Goal: Transaction & Acquisition: Purchase product/service

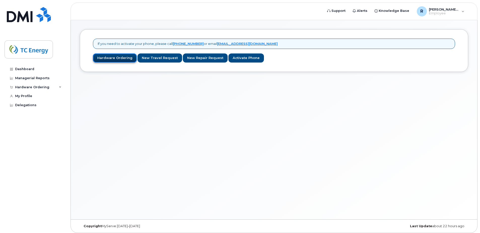
click at [104, 58] on link "Hardware Ordering" at bounding box center [115, 57] width 44 height 9
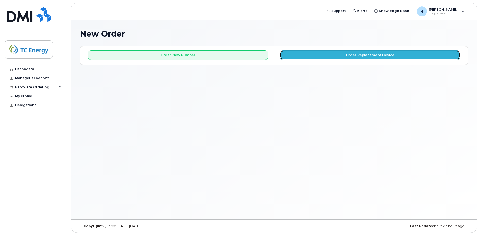
click at [362, 56] on button "Order Replacement Device" at bounding box center [370, 54] width 180 height 9
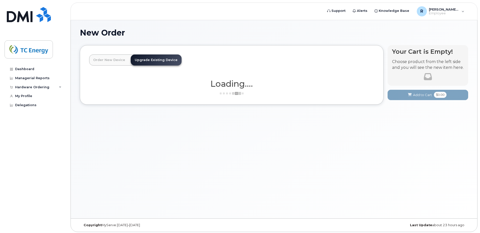
scroll to position [3, 0]
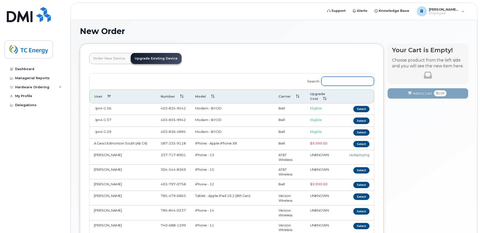
click at [345, 77] on input "Search:" at bounding box center [347, 81] width 53 height 9
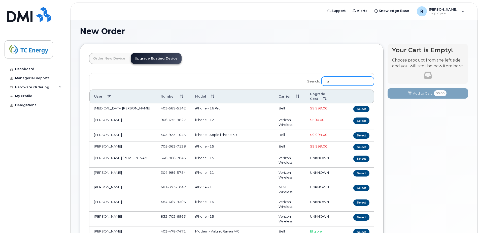
type input "r"
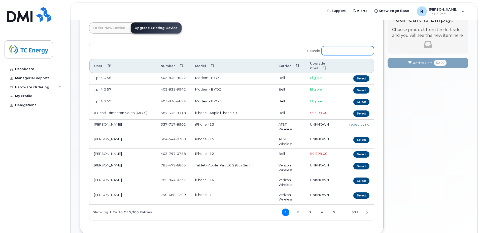
scroll to position [67, 0]
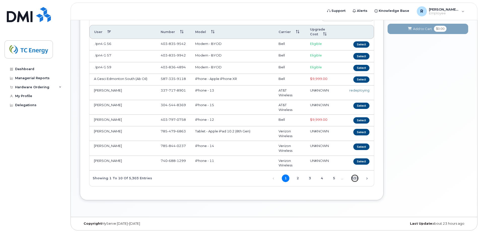
click at [356, 176] on link "531" at bounding box center [355, 178] width 8 height 8
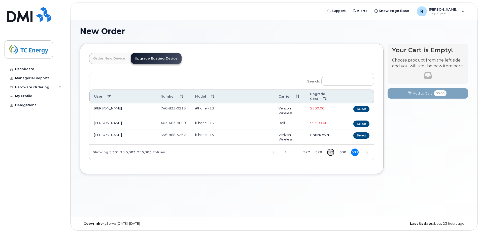
click at [330, 150] on link "529" at bounding box center [331, 152] width 8 height 8
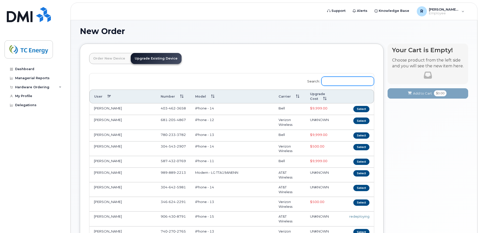
click at [346, 78] on input "Search:" at bounding box center [347, 81] width 53 height 9
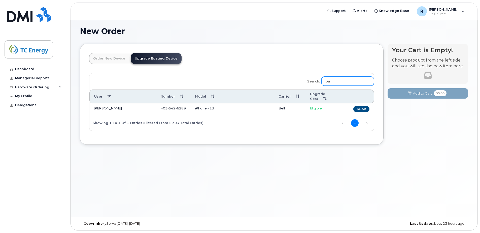
type input "p"
type input "ruzyc"
click at [357, 108] on button "Select" at bounding box center [361, 109] width 16 height 6
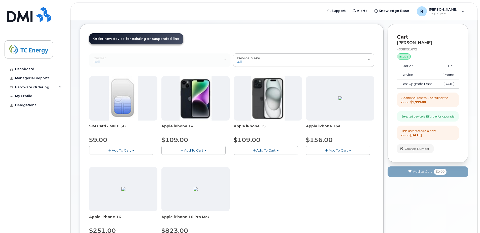
scroll to position [53, 0]
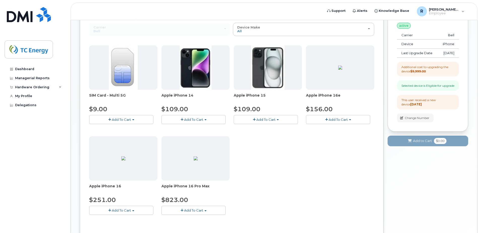
click at [108, 209] on span "button" at bounding box center [109, 210] width 3 height 3
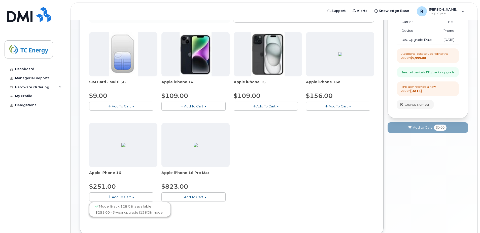
scroll to position [78, 0]
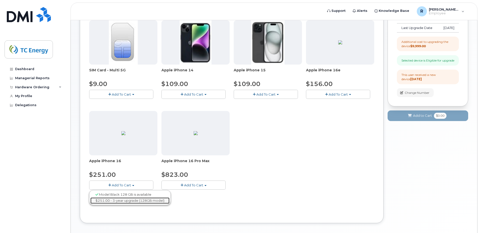
click at [117, 201] on link "$251.00 - 3-year upgrade (128GB model)" at bounding box center [129, 200] width 79 height 6
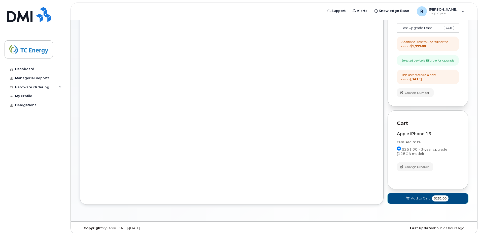
click at [418, 200] on span "Add to Cart" at bounding box center [420, 198] width 19 height 5
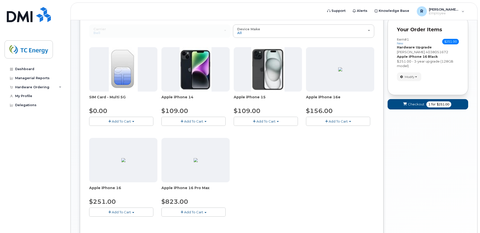
scroll to position [0, 0]
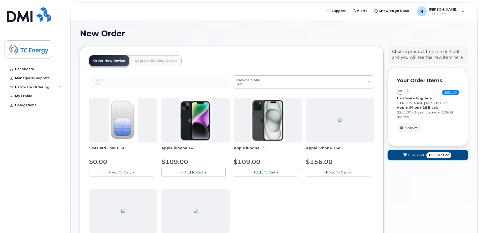
click at [440, 156] on span "$251.00" at bounding box center [443, 155] width 13 height 5
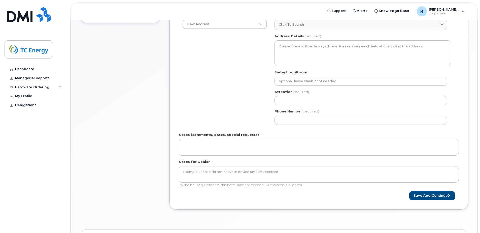
scroll to position [25, 0]
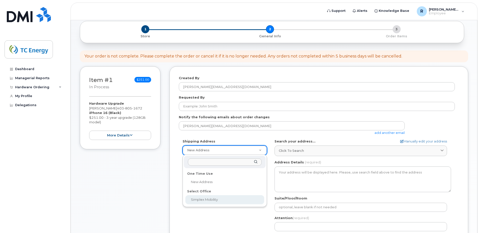
select select
type textarea "2207 90b Street SW Edmonton Alberta T6X1V8"
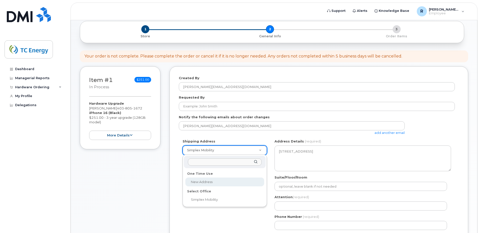
select select
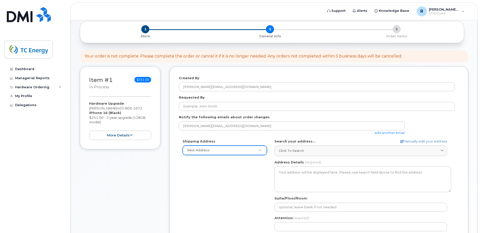
click at [215, 179] on div "Shipping Address New Address New Address Simplex Mobility AB Search your addres…" at bounding box center [317, 197] width 276 height 116
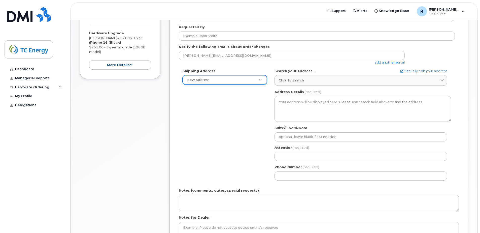
scroll to position [101, 0]
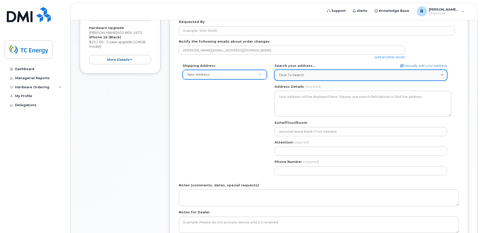
click at [312, 76] on div "Click to search" at bounding box center [361, 75] width 164 height 5
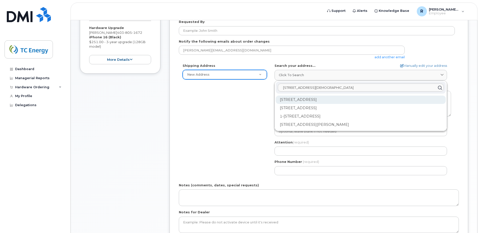
type input "450 1st St SW"
click at [318, 99] on div "450 1 St SW Calgary AB T2P 5H1" at bounding box center [361, 99] width 170 height 8
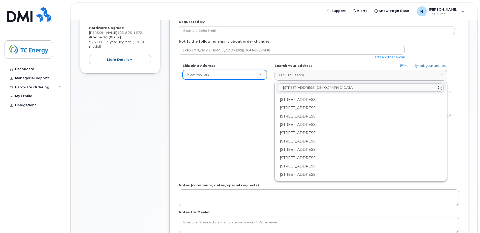
click at [229, 115] on div "Shipping Address New Address New Address Simplex Mobility AB Search your addres…" at bounding box center [317, 121] width 276 height 116
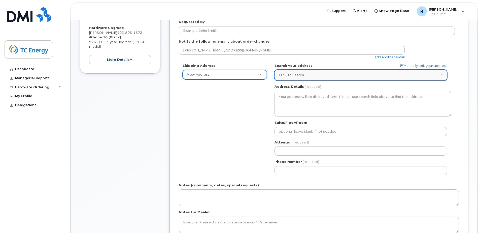
click at [292, 76] on span "Click to search" at bounding box center [291, 75] width 25 height 5
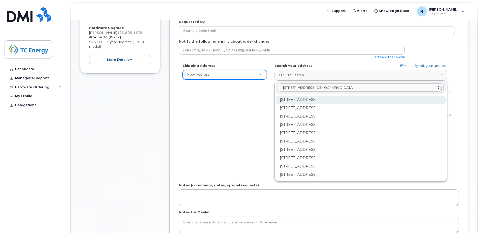
click at [316, 98] on div "1-450 1 St SW Calgary AB T2P 5H1" at bounding box center [361, 99] width 170 height 8
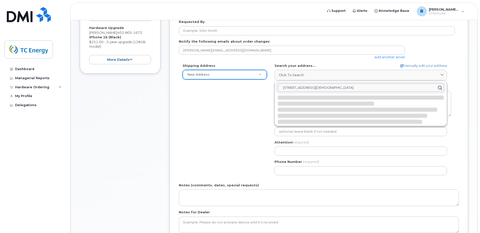
select select
type textarea "1-450 1 St SW CALGARY AB T2P 5H1 CANADA"
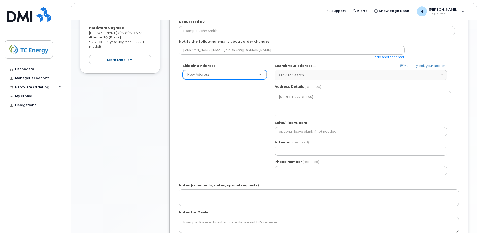
click at [211, 98] on div "Shipping Address New Address New Address Simplex Mobility AB Calgary Search you…" at bounding box center [317, 121] width 276 height 116
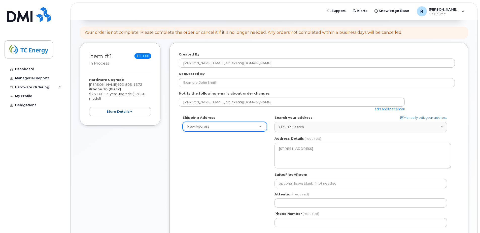
scroll to position [0, 0]
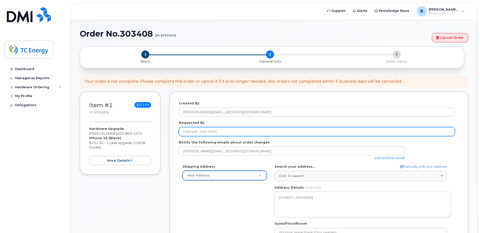
click at [220, 131] on input "Requested By" at bounding box center [317, 131] width 276 height 9
type input "[PERSON_NAME]"
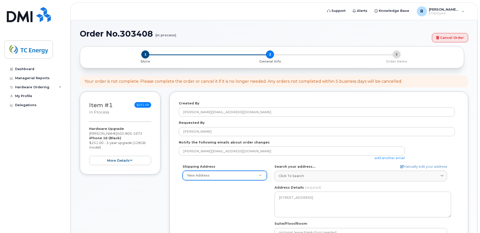
click at [241, 193] on div "Shipping Address New Address New Address Simplex Mobility AB Calgary Search you…" at bounding box center [317, 222] width 276 height 116
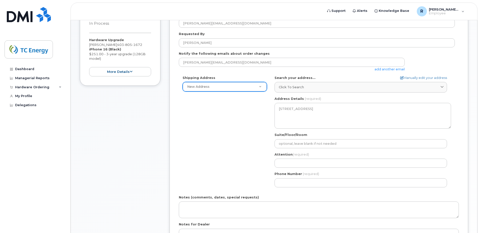
scroll to position [101, 0]
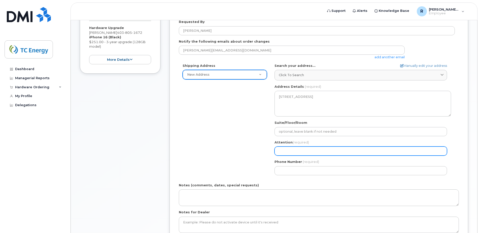
click at [297, 151] on input "Attention (required)" at bounding box center [361, 150] width 173 height 9
select select
type input "R"
select select
type input "Ry"
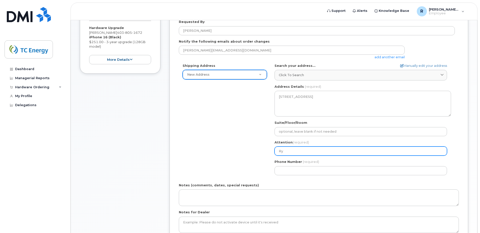
select select
type input "Rya"
select select
type input "Ryan"
select select
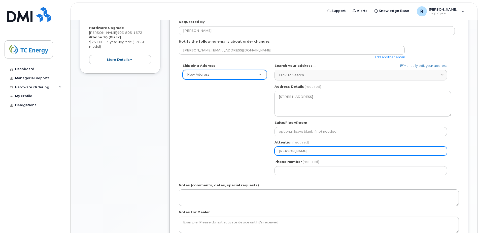
type input "Ryan R"
select select
type input "Ryan Ru"
select select
type input "Ryan Ruz"
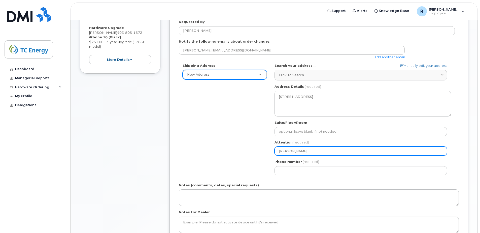
select select
type input "Ryan Ruzy"
select select
type input "Ryan Ruzyc"
select select
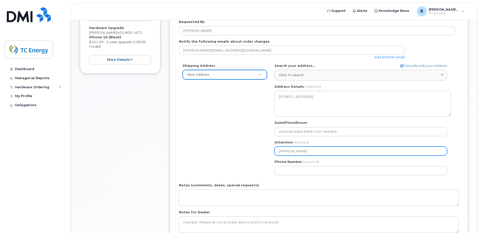
type input "Ryan Ruzyck"
select select
type input "[PERSON_NAME]"
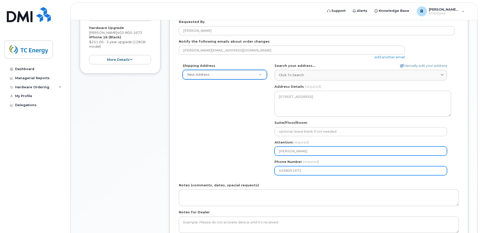
type input "4038051672"
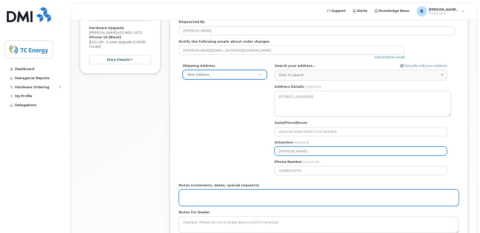
select select
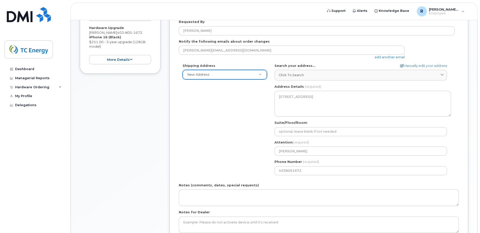
click at [227, 135] on div "Shipping Address New Address New Address Simplex Mobility AB Calgary Search you…" at bounding box center [317, 121] width 276 height 116
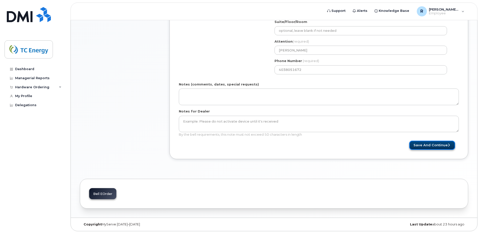
click at [430, 146] on button "Save and Continue" at bounding box center [432, 145] width 46 height 9
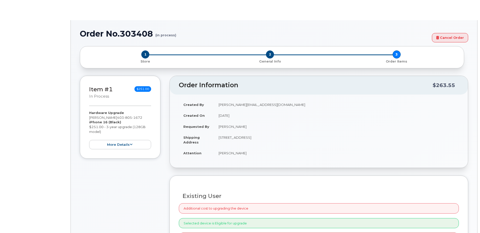
select select "1376011"
radio input "true"
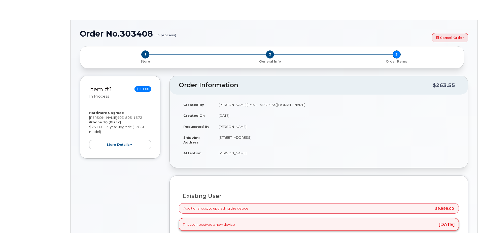
type input "1376011"
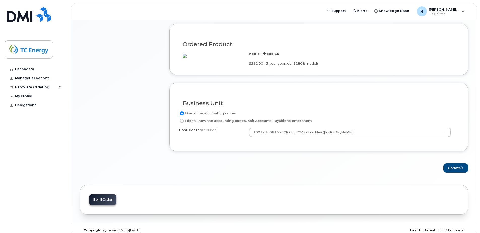
scroll to position [378, 0]
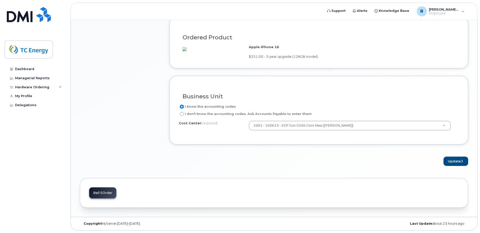
click at [287, 99] on h3 "Business Unit" at bounding box center [319, 96] width 273 height 6
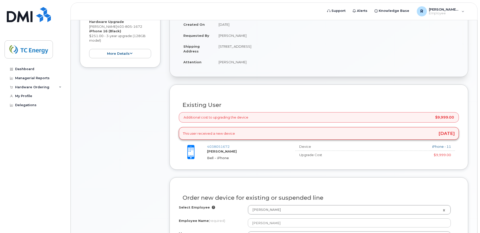
scroll to position [101, 0]
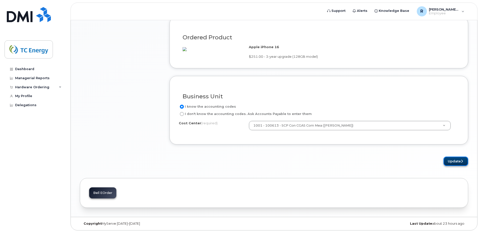
click at [459, 164] on button "Update" at bounding box center [456, 160] width 25 height 9
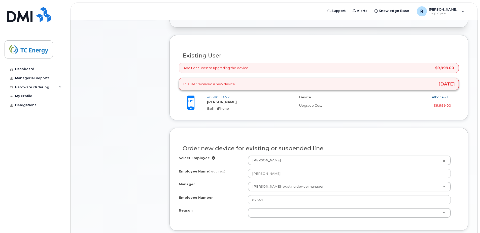
scroll to position [131, 0]
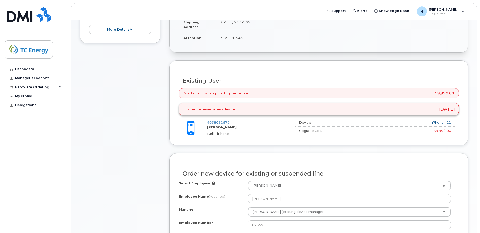
click at [443, 128] on div "Device iPhone - 11 Upgrade Cost $9,999.00 Eligible" at bounding box center [376, 126] width 163 height 13
click at [443, 130] on div "$9,999.00" at bounding box center [408, 130] width 85 height 5
click at [439, 92] on span "$9,999.00" at bounding box center [444, 93] width 19 height 4
click at [438, 112] on div "This user received a new device 3 years ago" at bounding box center [319, 109] width 280 height 13
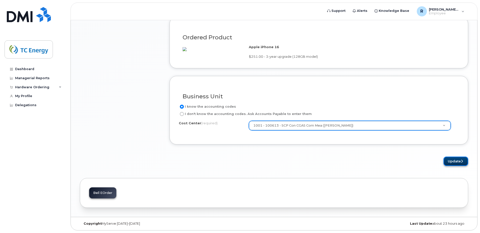
click at [453, 160] on button "Update" at bounding box center [456, 160] width 25 height 9
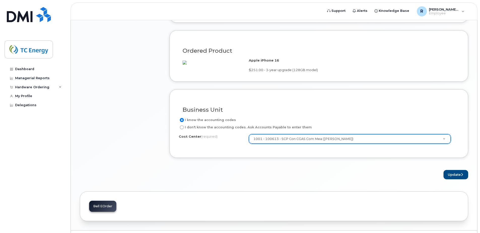
click at [260, 9] on header "Support Alerts Knowledge Base R ryan_ruzycki@tcenergy.com Employee English Fran…" at bounding box center [274, 12] width 407 height 18
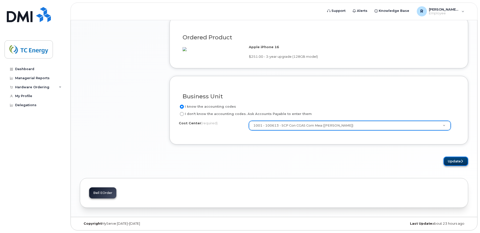
click at [451, 158] on button "Update" at bounding box center [456, 160] width 25 height 9
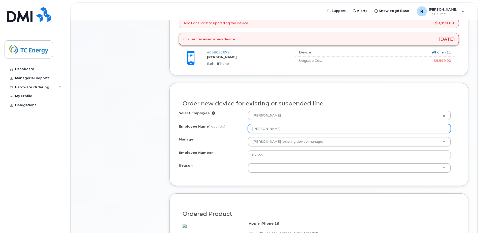
scroll to position [213, 0]
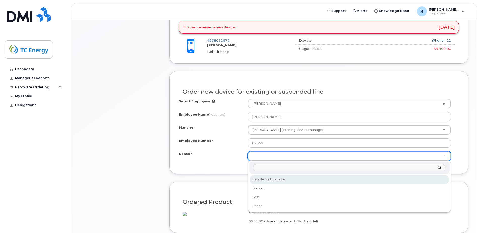
select select "eligible_for_upgrade"
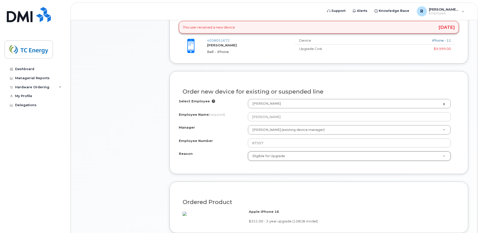
click at [211, 129] on div "Manager" at bounding box center [213, 128] width 69 height 7
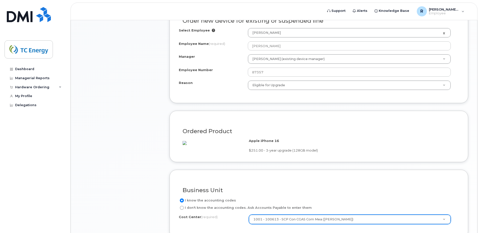
scroll to position [339, 0]
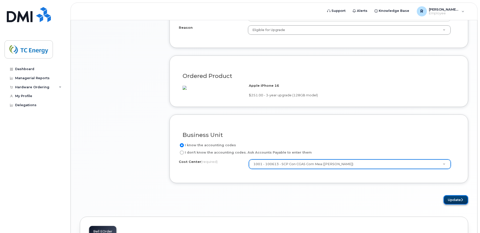
click at [456, 204] on button "Update" at bounding box center [456, 199] width 25 height 9
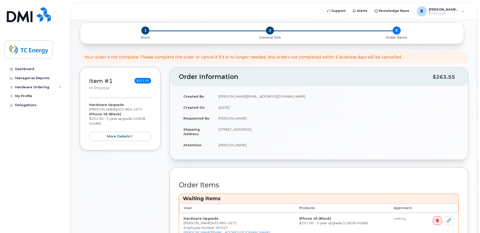
scroll to position [101, 0]
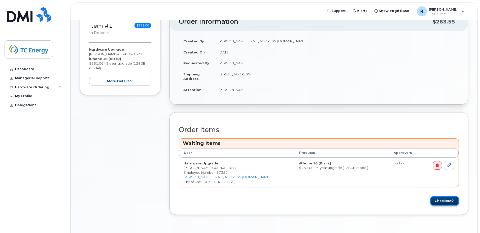
click at [442, 200] on button "Checkout" at bounding box center [444, 200] width 28 height 9
